Goal: Information Seeking & Learning: Compare options

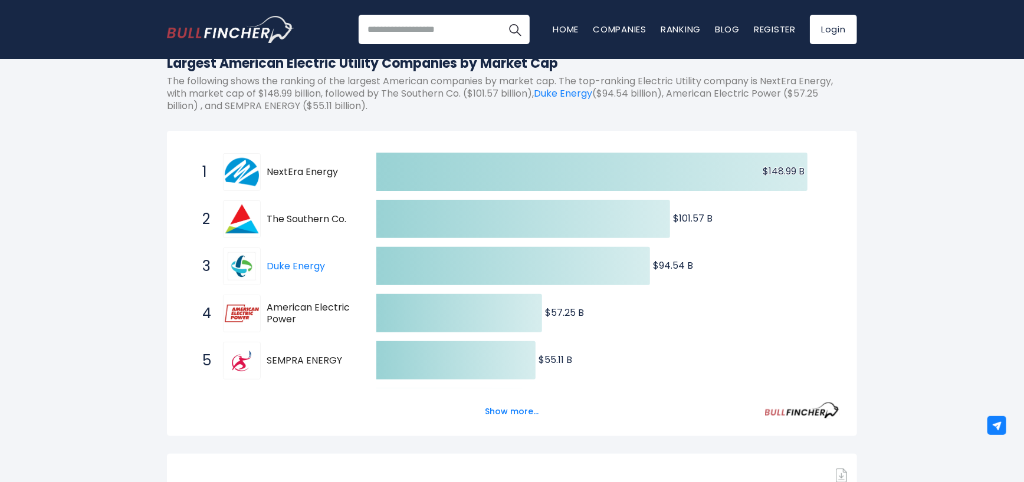
scroll to position [177, 0]
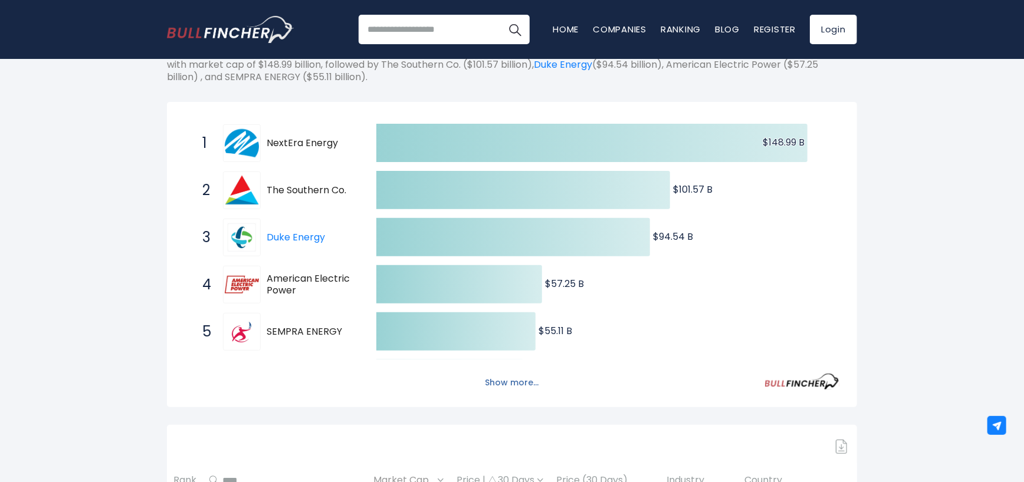
click at [529, 393] on button "Show more..." at bounding box center [512, 382] width 68 height 19
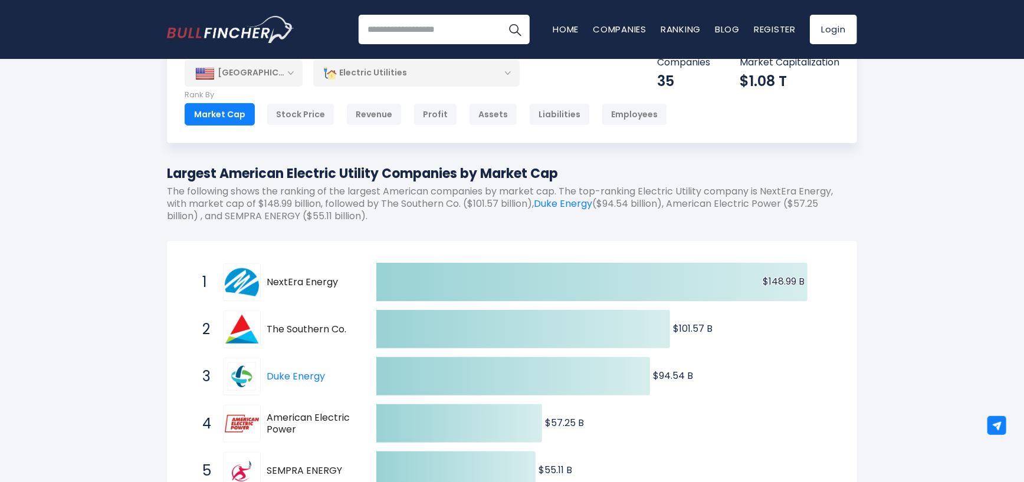
scroll to position [0, 0]
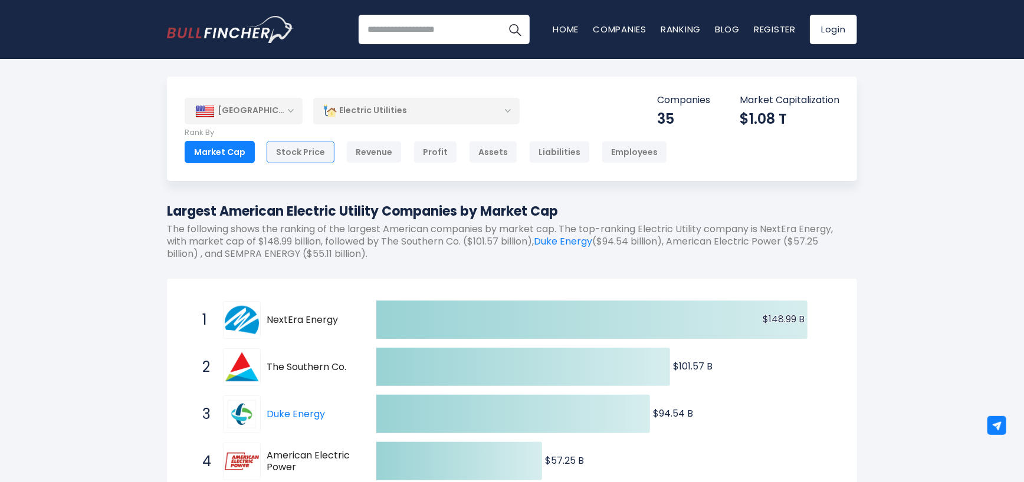
click at [298, 153] on div "Stock Price" at bounding box center [301, 152] width 68 height 22
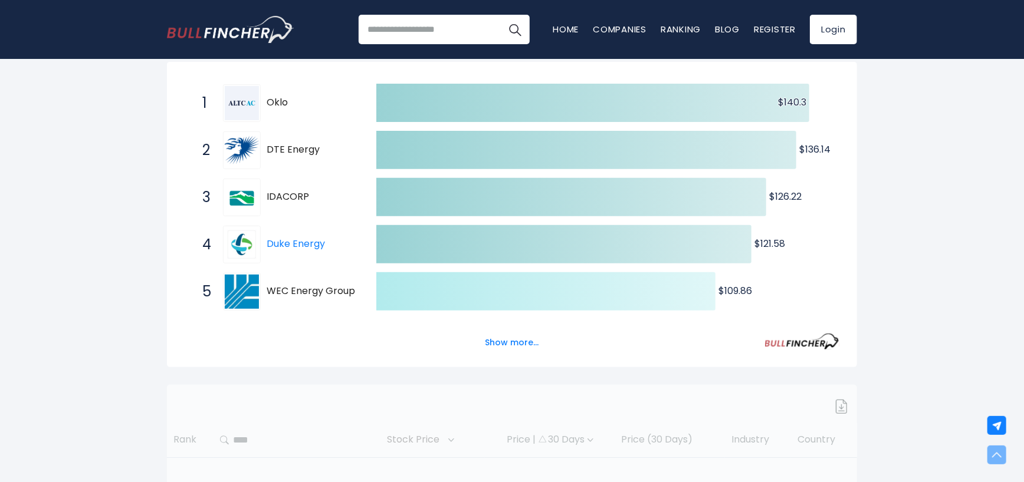
scroll to position [236, 0]
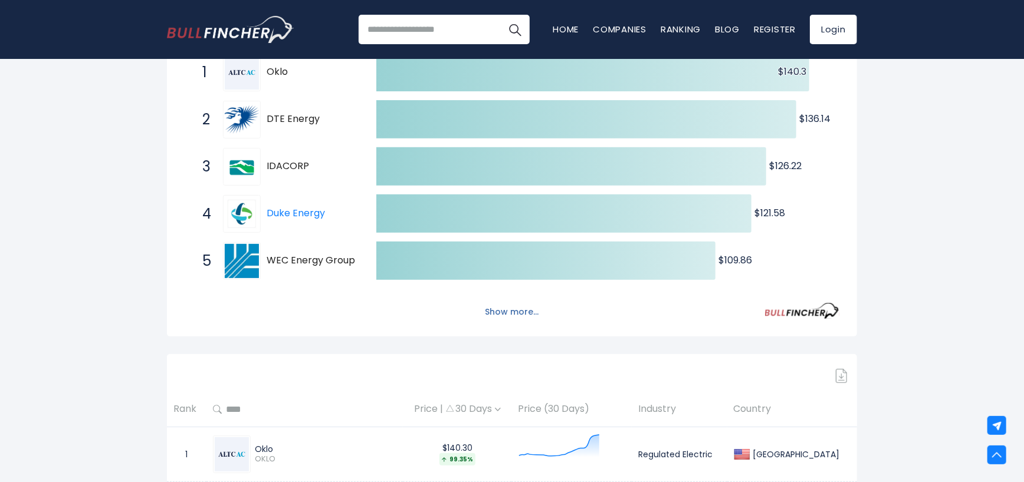
click at [525, 322] on button "Show more..." at bounding box center [512, 312] width 68 height 19
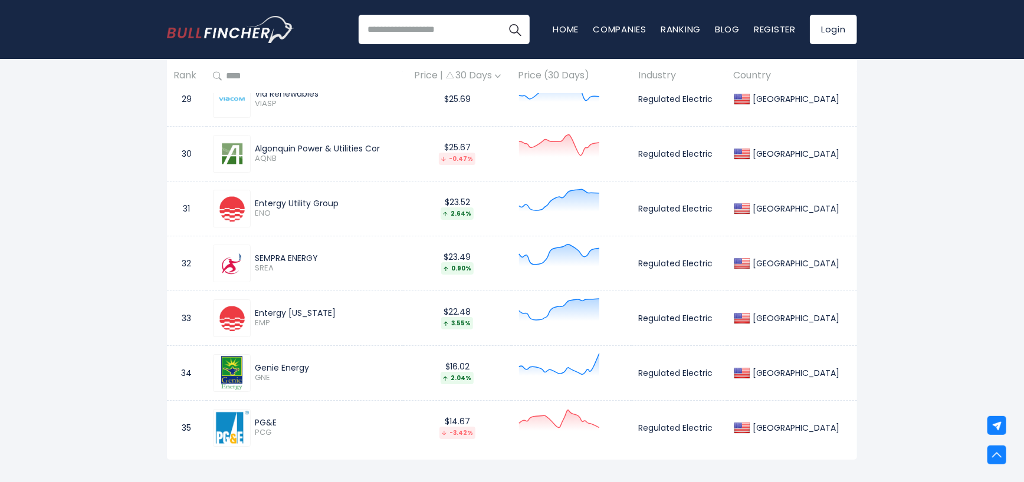
scroll to position [2536, 0]
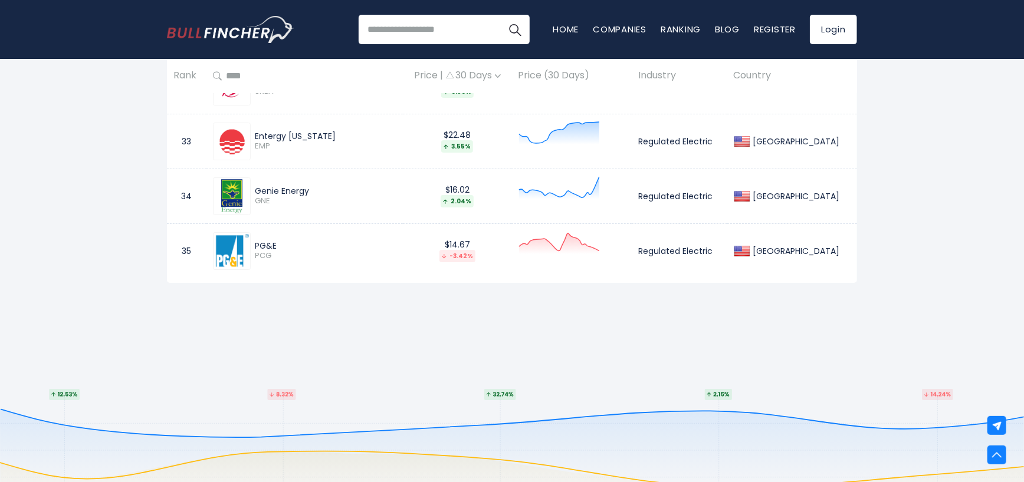
click at [405, 23] on input "search" at bounding box center [444, 29] width 171 height 29
type input "**********"
click at [500, 15] on button "Search" at bounding box center [514, 29] width 29 height 29
